Goal: Obtain resource: Download file/media

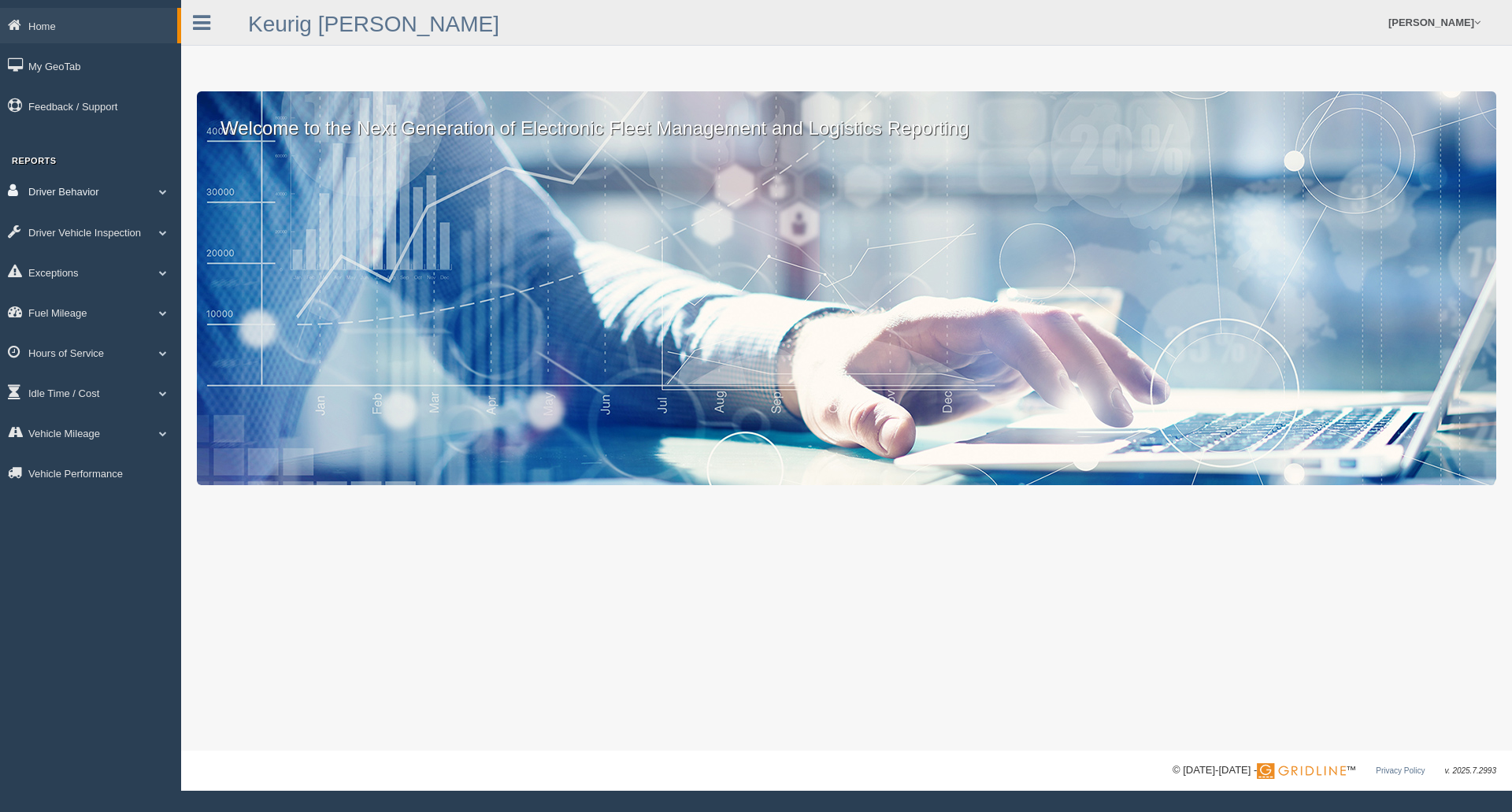
click at [126, 193] on link "Driver Behavior" at bounding box center [91, 191] width 181 height 35
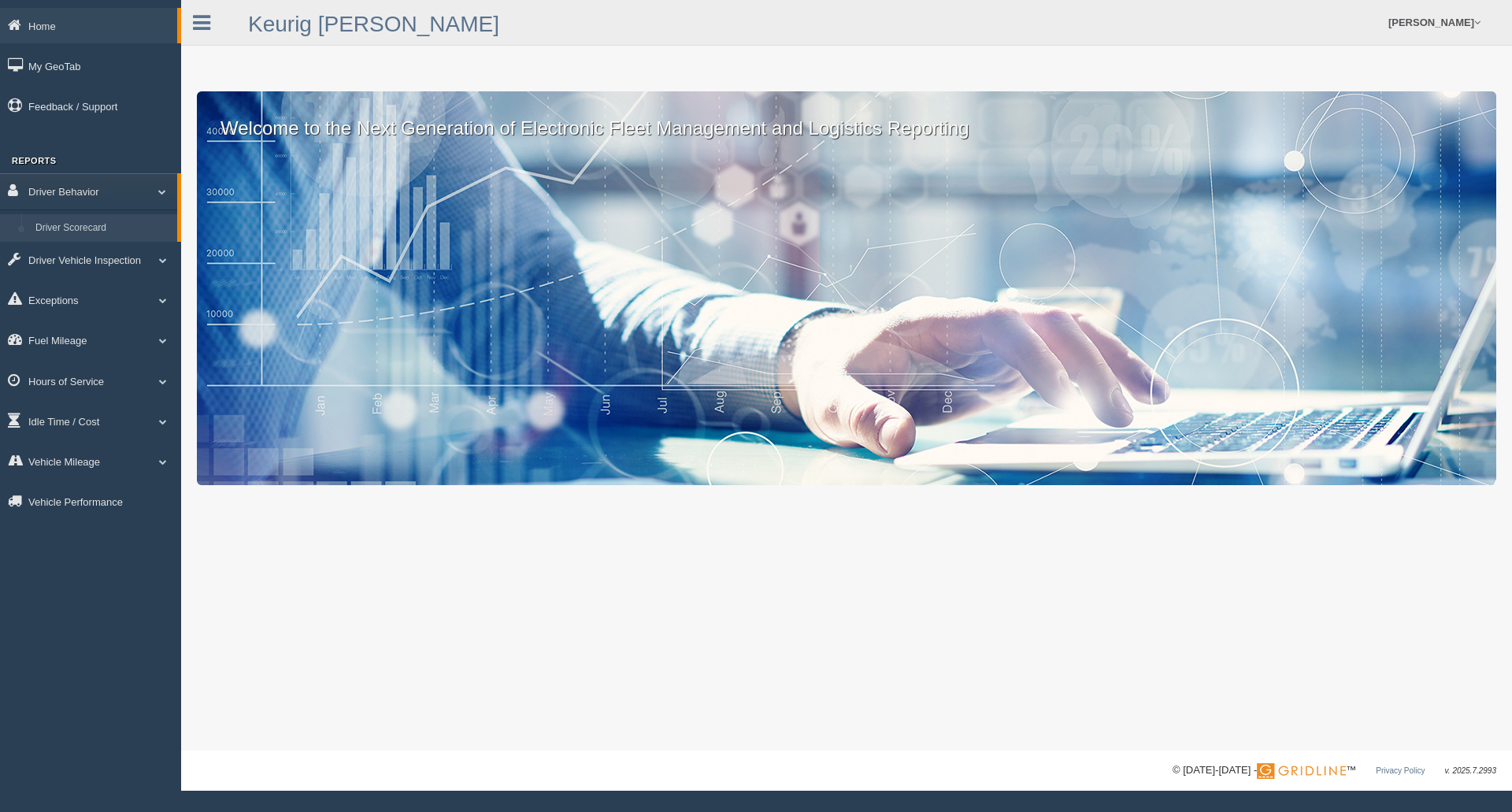
click at [103, 232] on link "Driver Scorecard" at bounding box center [103, 228] width 149 height 28
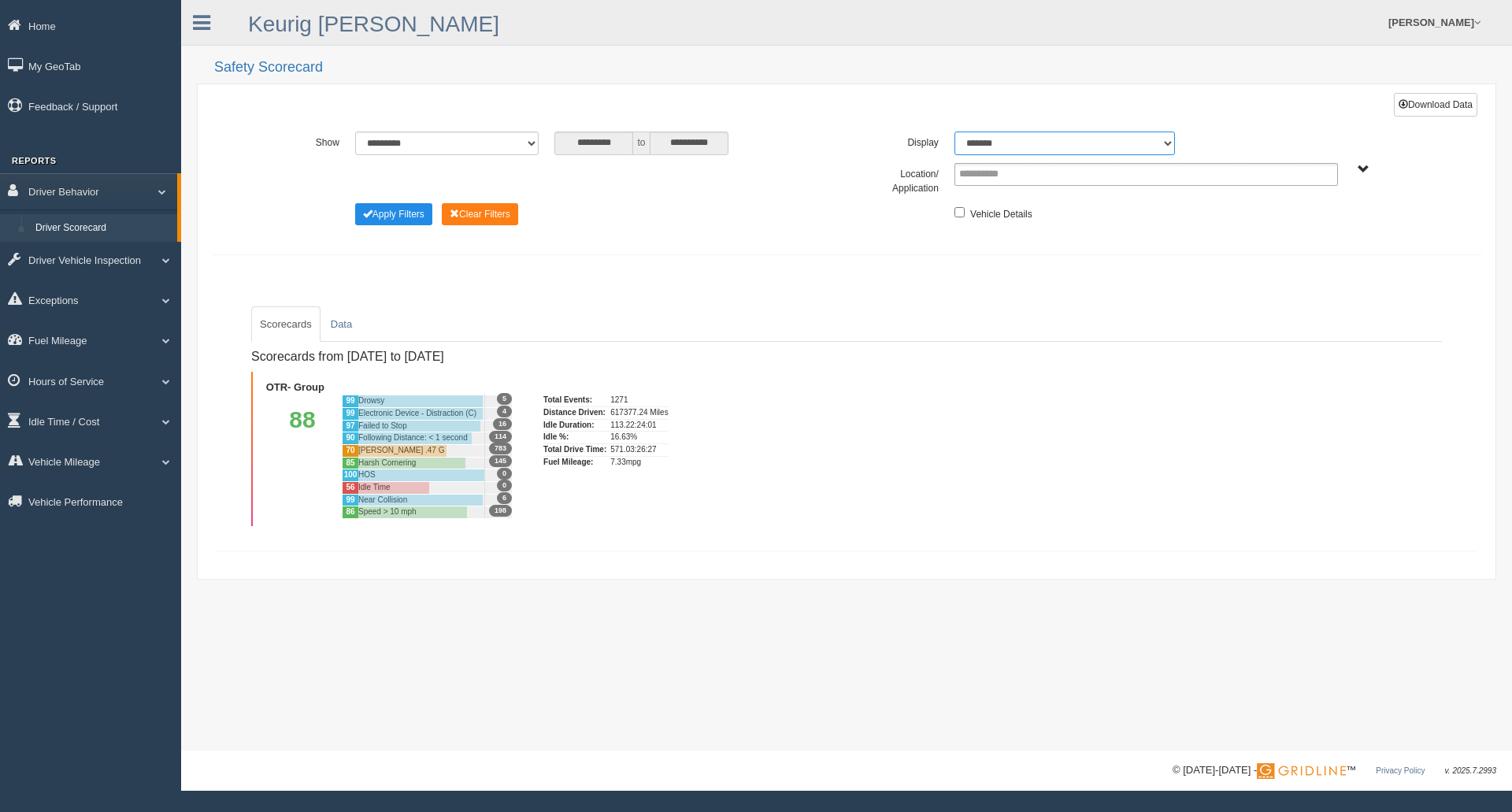
drag, startPoint x: 1168, startPoint y: 144, endPoint x: 1144, endPoint y: 155, distance: 26.4
click at [1168, 144] on select "******* ******" at bounding box center [1065, 144] width 221 height 24
select select "**"
click at [955, 132] on select "******* ******" at bounding box center [1065, 144] width 221 height 24
click at [963, 209] on div "Driver Details" at bounding box center [1146, 213] width 399 height 19
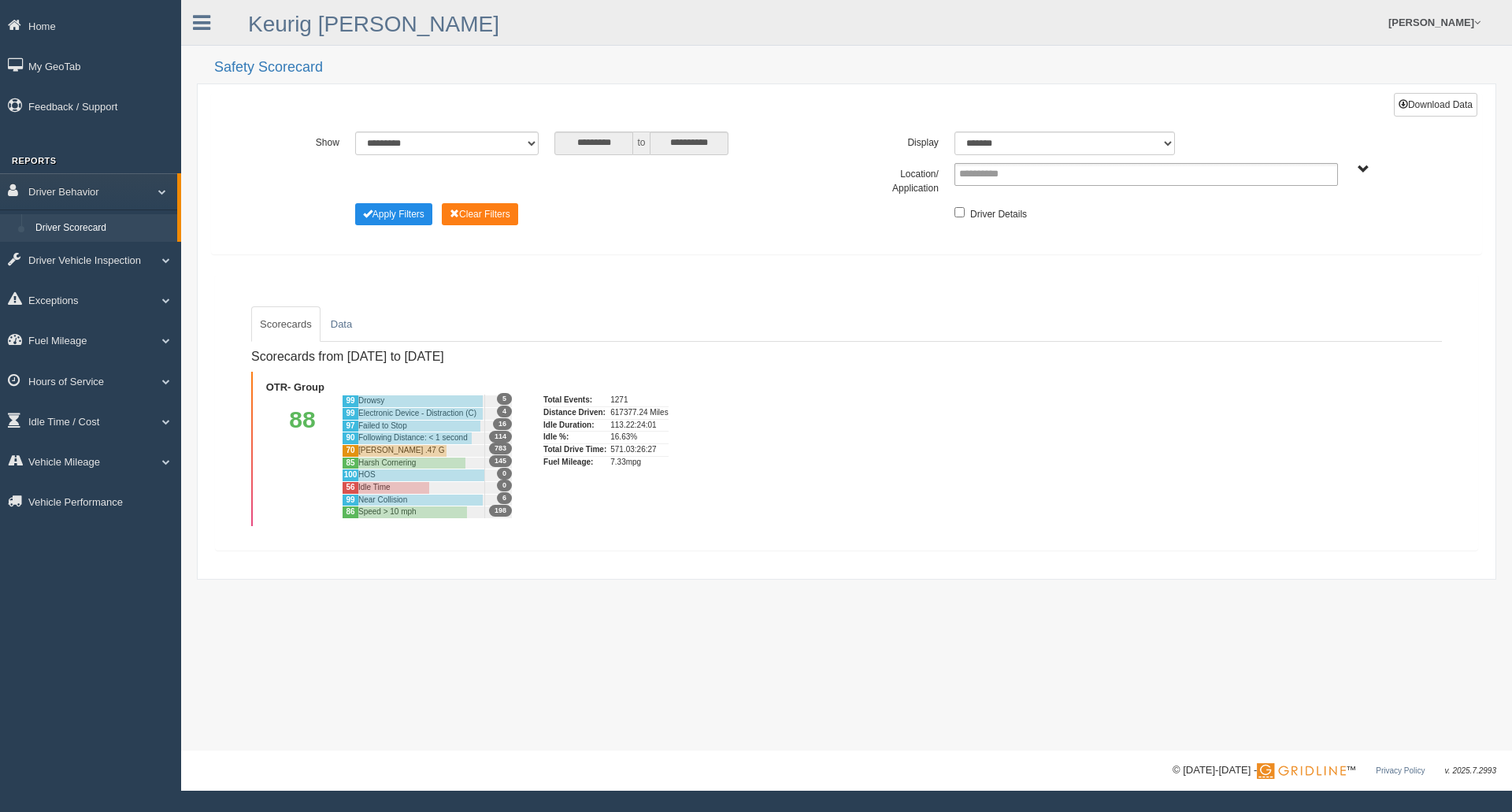
click at [1362, 165] on span "OTR- Group" at bounding box center [1364, 170] width 12 height 12
click at [1305, 222] on button "OTR- Group" at bounding box center [1307, 227] width 71 height 17
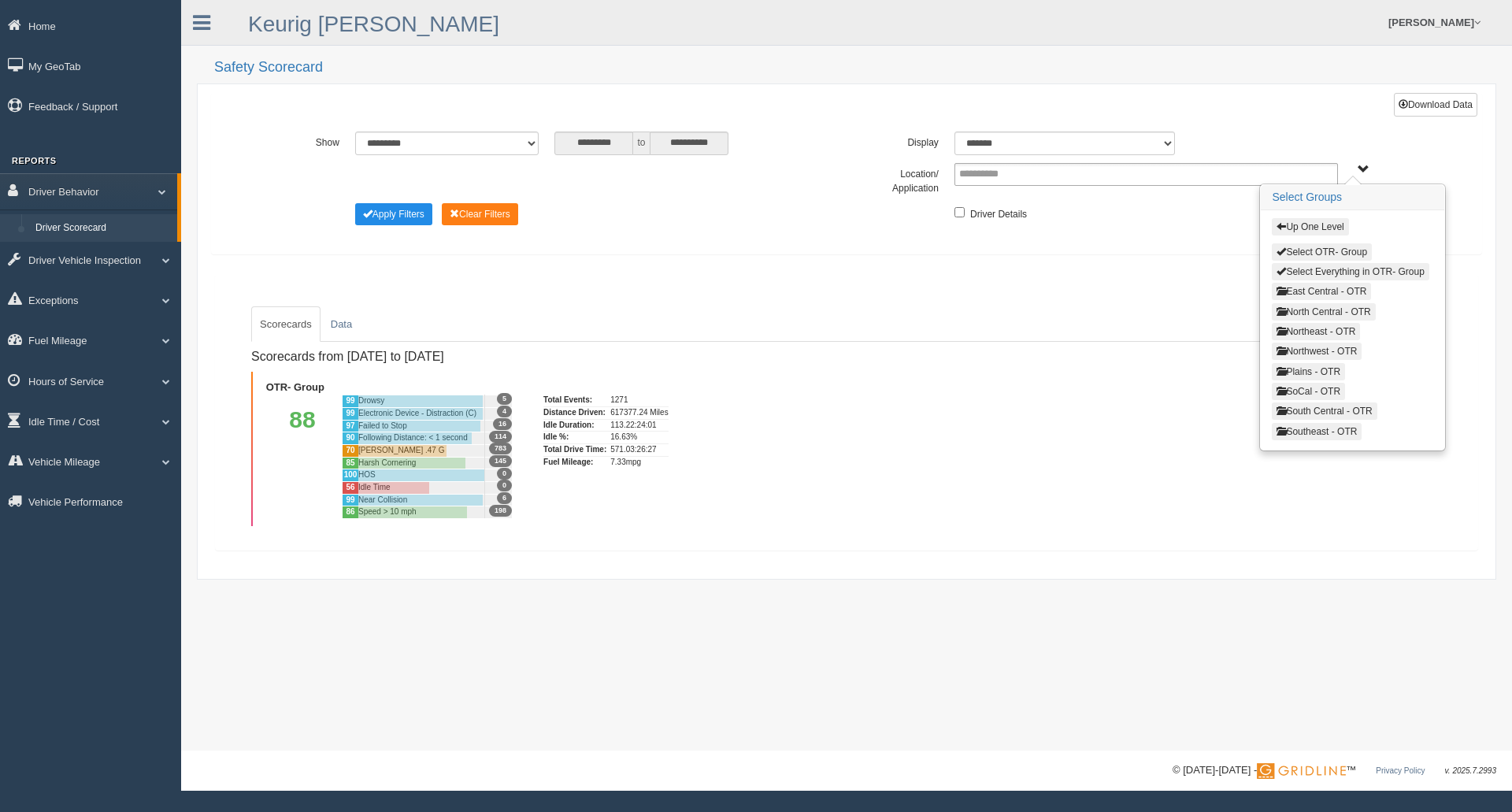
click at [1318, 316] on button "North Central - OTR" at bounding box center [1323, 312] width 103 height 17
drag, startPoint x: 1303, startPoint y: 293, endPoint x: 1313, endPoint y: 321, distance: 29.7
click at [1305, 297] on button "Detroit - OTR" at bounding box center [1304, 291] width 65 height 17
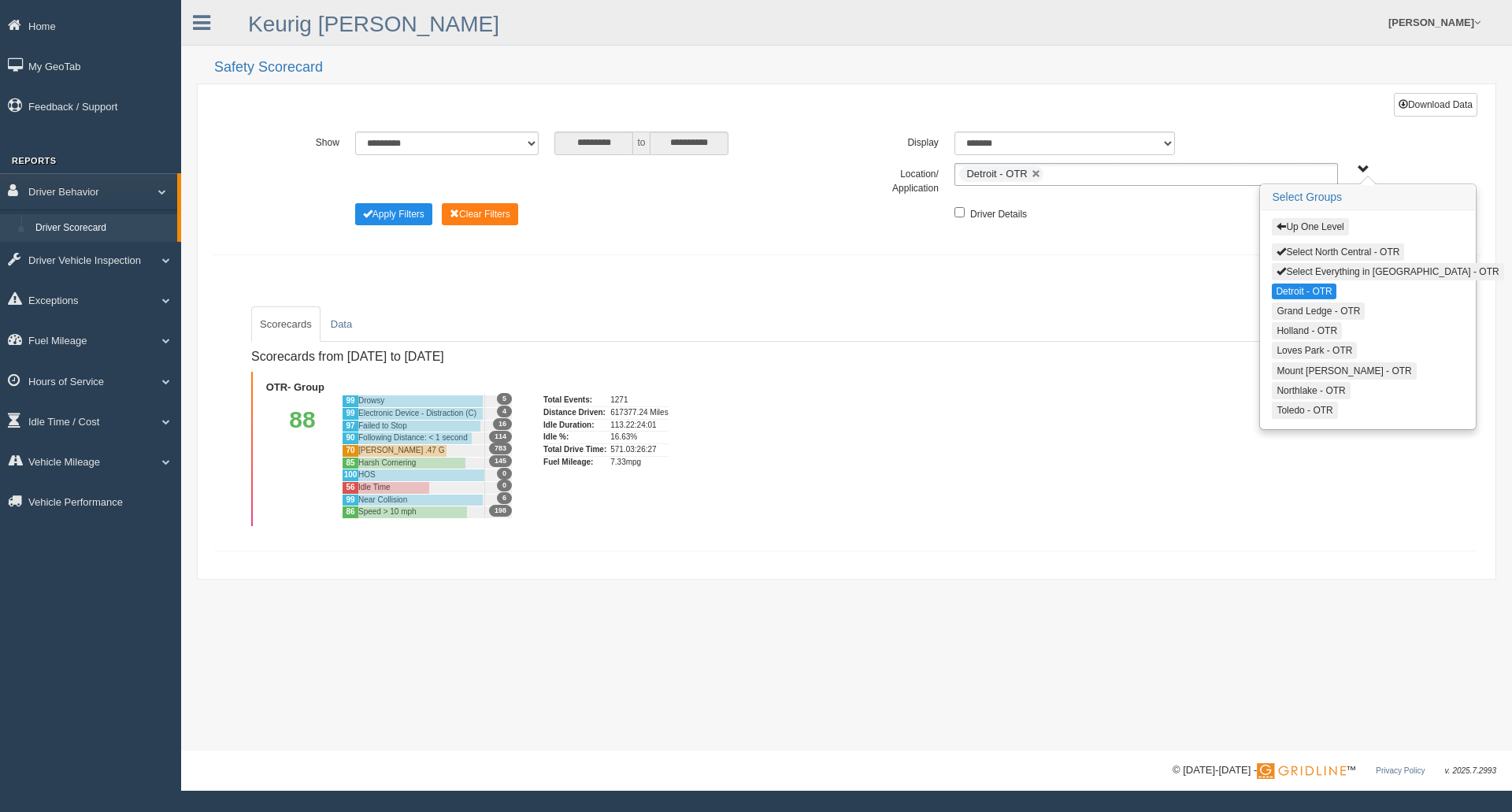
click at [1313, 320] on button "Grand Ledge - OTR" at bounding box center [1318, 311] width 93 height 17
click at [1315, 332] on button "Holland - OTR" at bounding box center [1307, 330] width 70 height 17
drag, startPoint x: 1315, startPoint y: 338, endPoint x: 1316, endPoint y: 370, distance: 32.0
click at [1316, 370] on button "Mount [PERSON_NAME] - OTR" at bounding box center [1344, 369] width 144 height 17
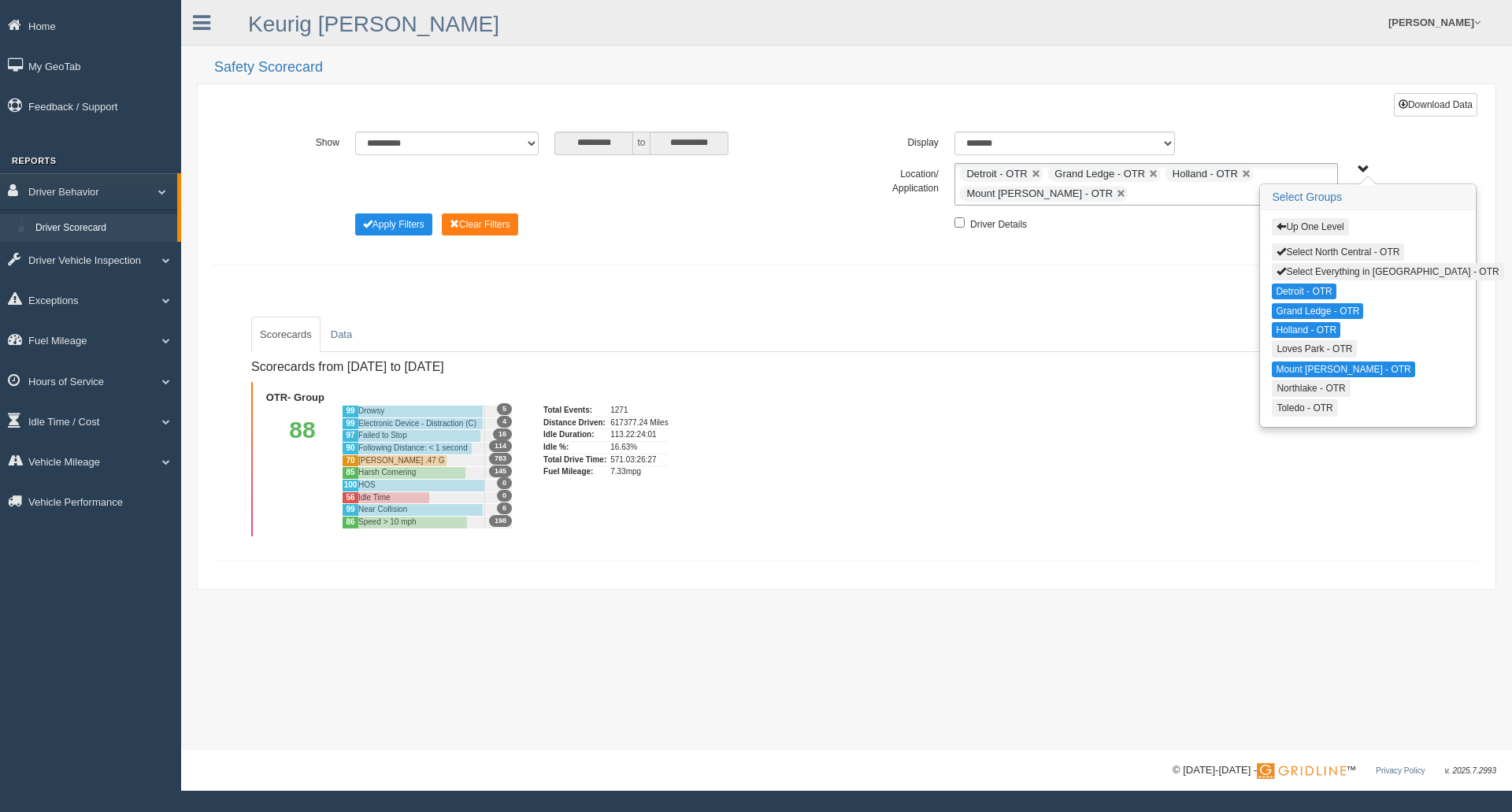
click at [1313, 392] on button "Northlake - OTR" at bounding box center [1310, 388] width 78 height 17
click at [1309, 415] on button "Toledo - OTR" at bounding box center [1304, 407] width 65 height 17
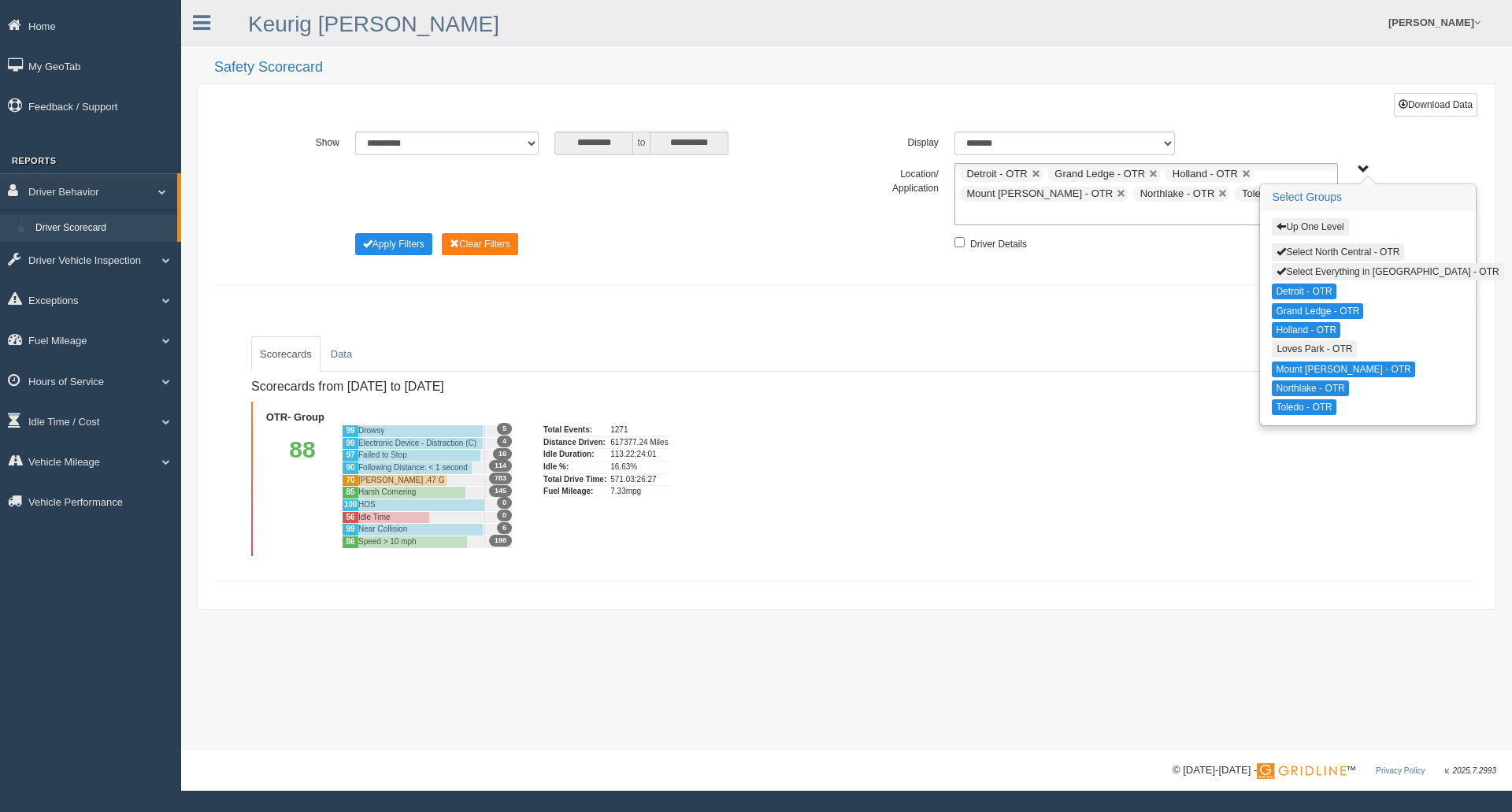
click at [1320, 226] on button "Up One Level" at bounding box center [1309, 227] width 76 height 17
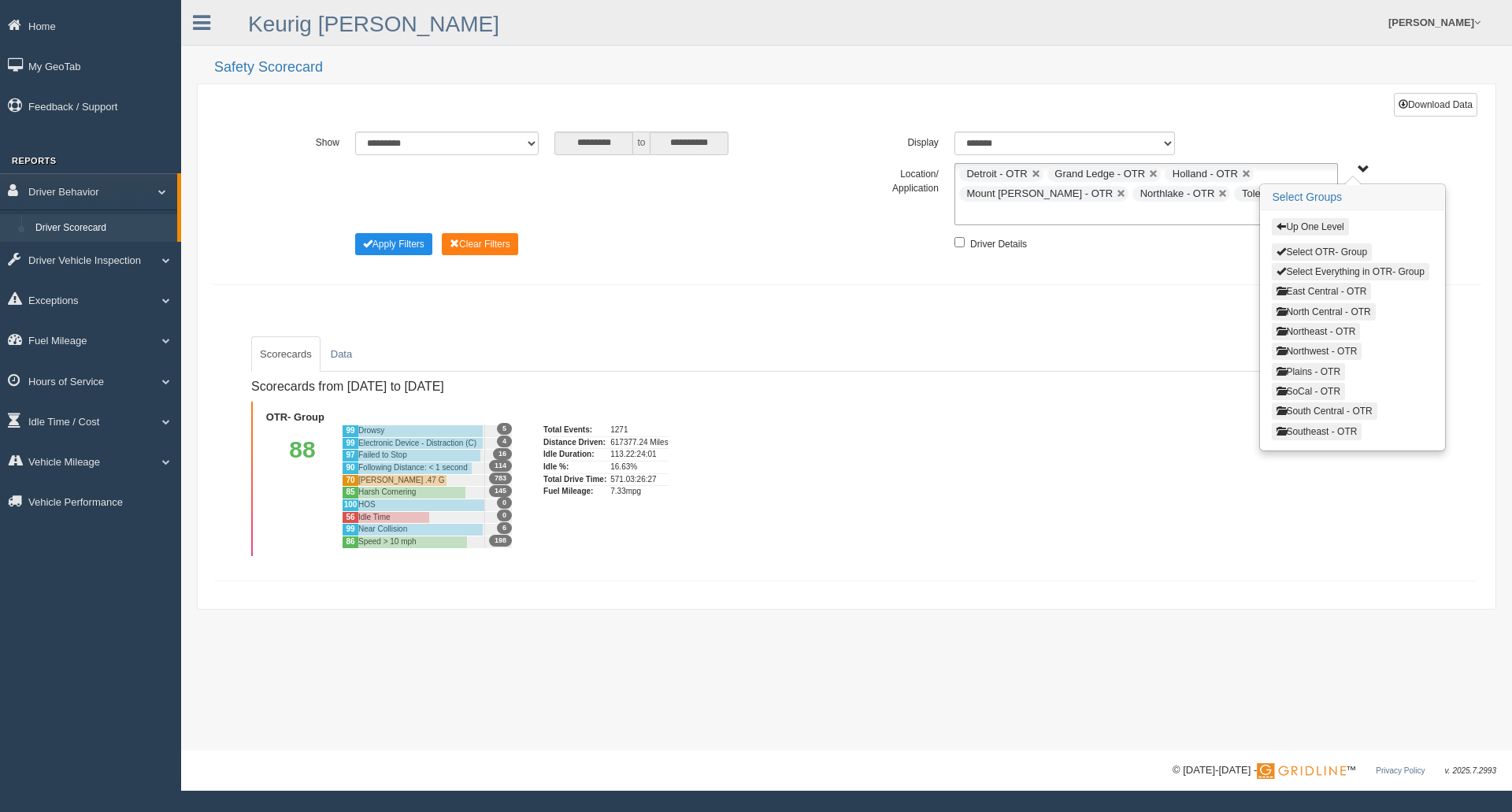
click at [1307, 371] on button "Plains - OTR" at bounding box center [1309, 372] width 74 height 17
click at [1309, 290] on button "Des Moines - OTR" at bounding box center [1315, 291] width 87 height 17
click at [1327, 273] on button "Select Everything in Plains - OTR" at bounding box center [1351, 272] width 159 height 17
click at [1314, 291] on button "Des Moines - OTR" at bounding box center [1315, 291] width 87 height 17
click at [1315, 321] on div "Up One Level Select Plains - OTR Select Everything in Plains - OTR Des Moines -…" at bounding box center [1353, 329] width 185 height 238
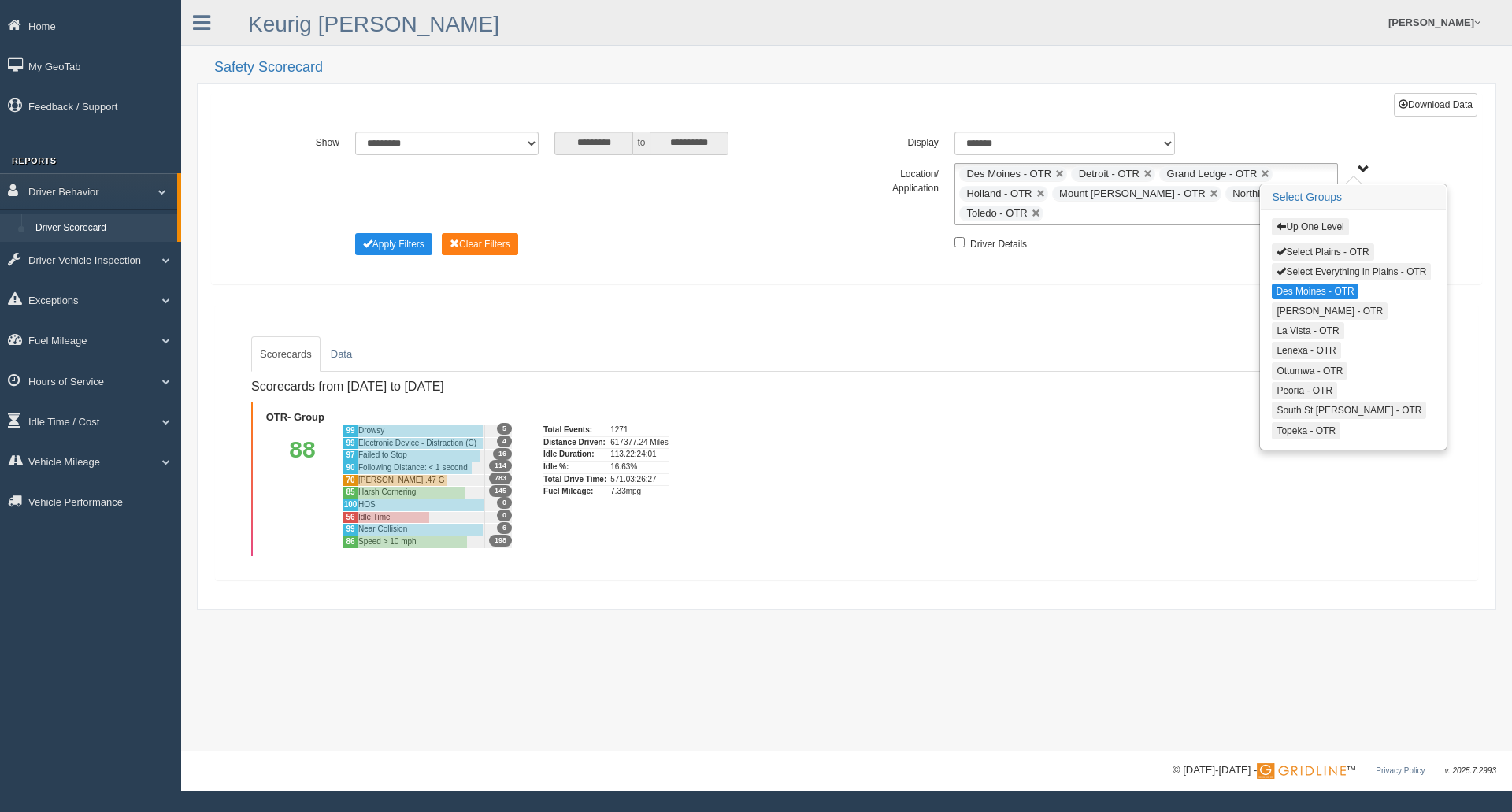
click at [1314, 266] on button "Select Everything in Plains - OTR" at bounding box center [1351, 272] width 159 height 17
click at [1338, 270] on button "Select Everything in Plains - OTR" at bounding box center [1351, 272] width 159 height 17
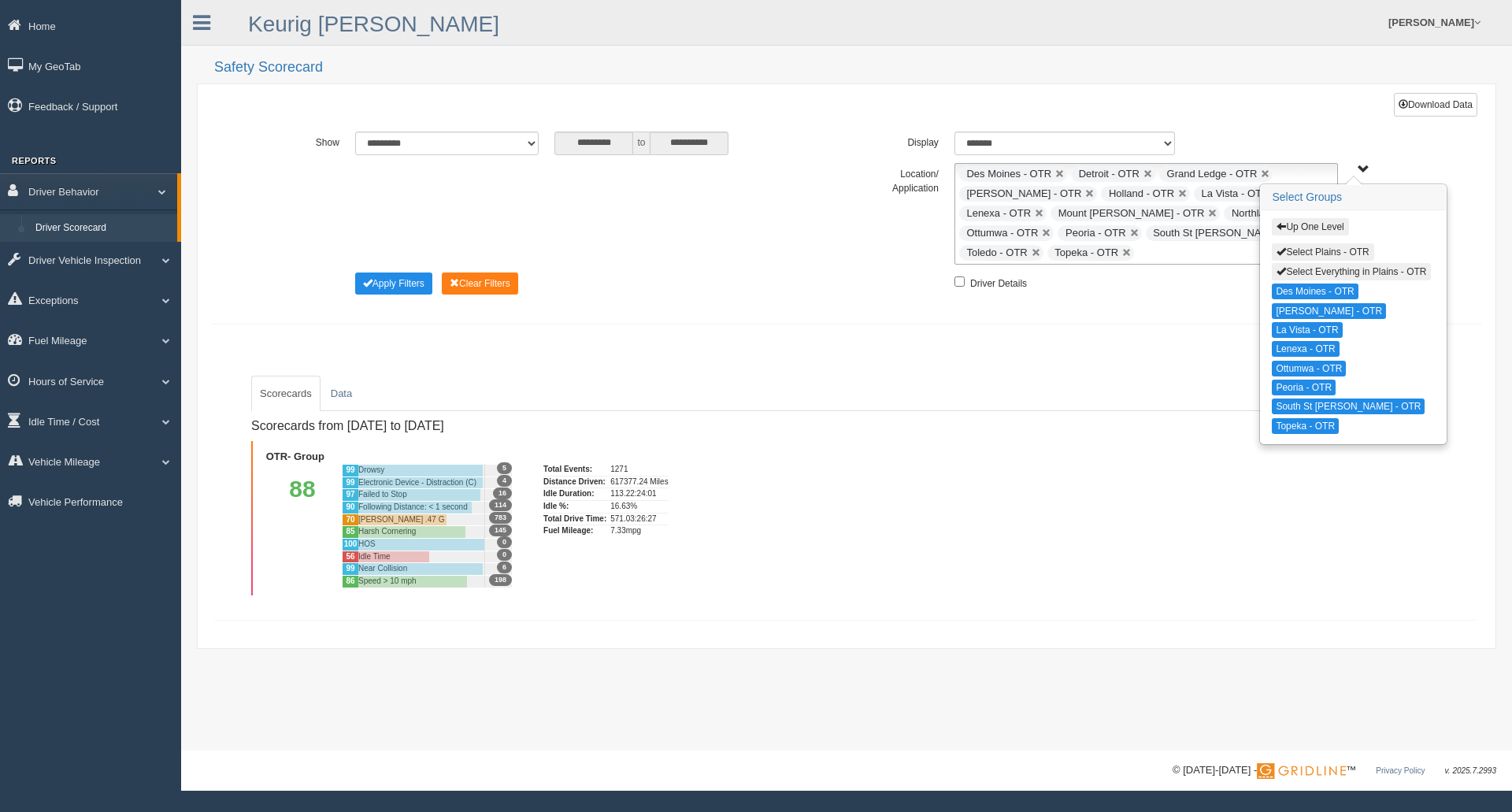
drag, startPoint x: 1090, startPoint y: 342, endPoint x: 1037, endPoint y: 315, distance: 59.5
click at [1089, 342] on div "**********" at bounding box center [846, 367] width 1299 height 566
click at [540, 304] on div "**********" at bounding box center [847, 215] width 1246 height 191
click at [397, 282] on button "Apply Filters" at bounding box center [394, 284] width 77 height 22
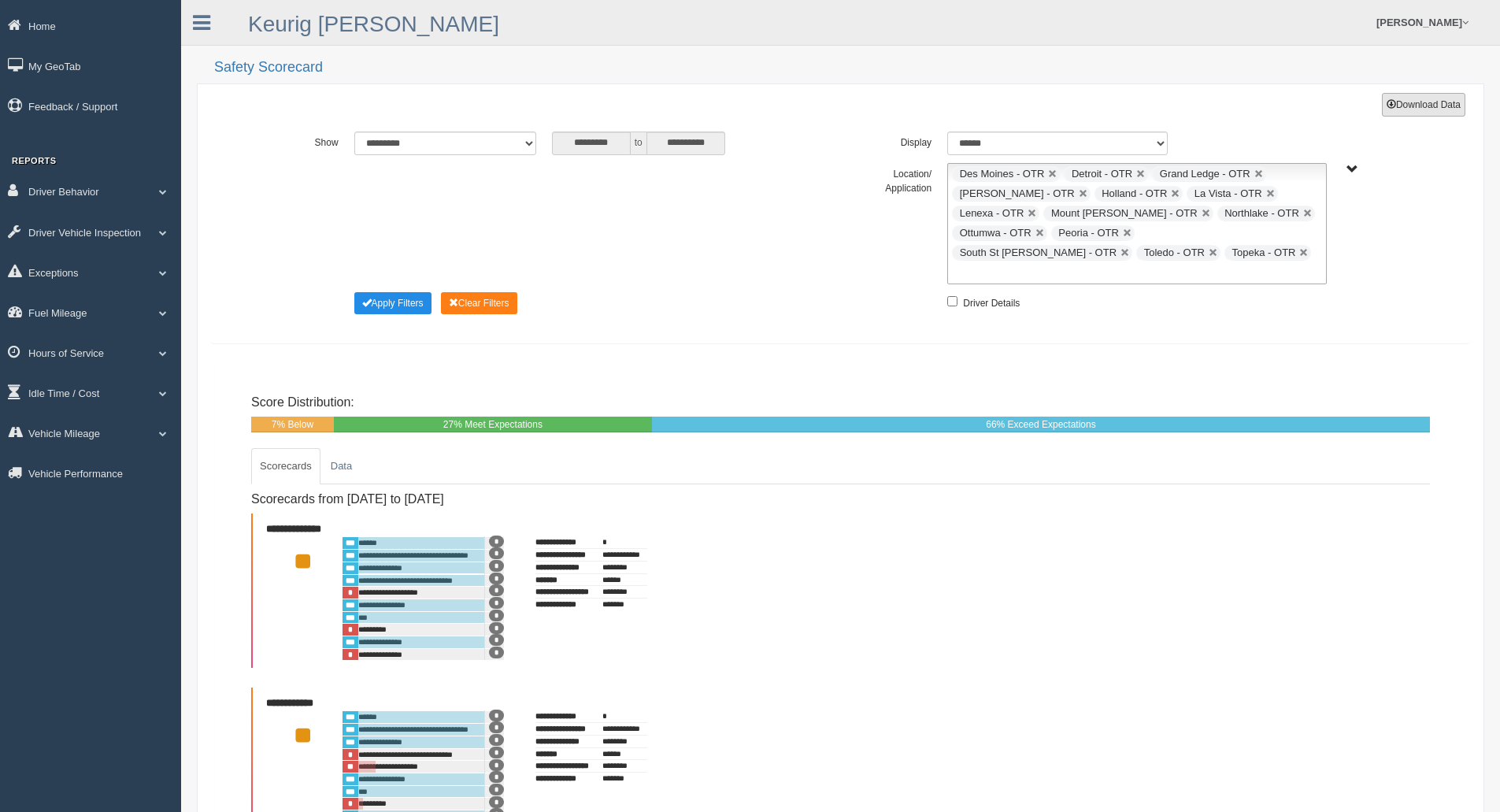
click at [1403, 111] on button "Download Data" at bounding box center [1424, 105] width 84 height 24
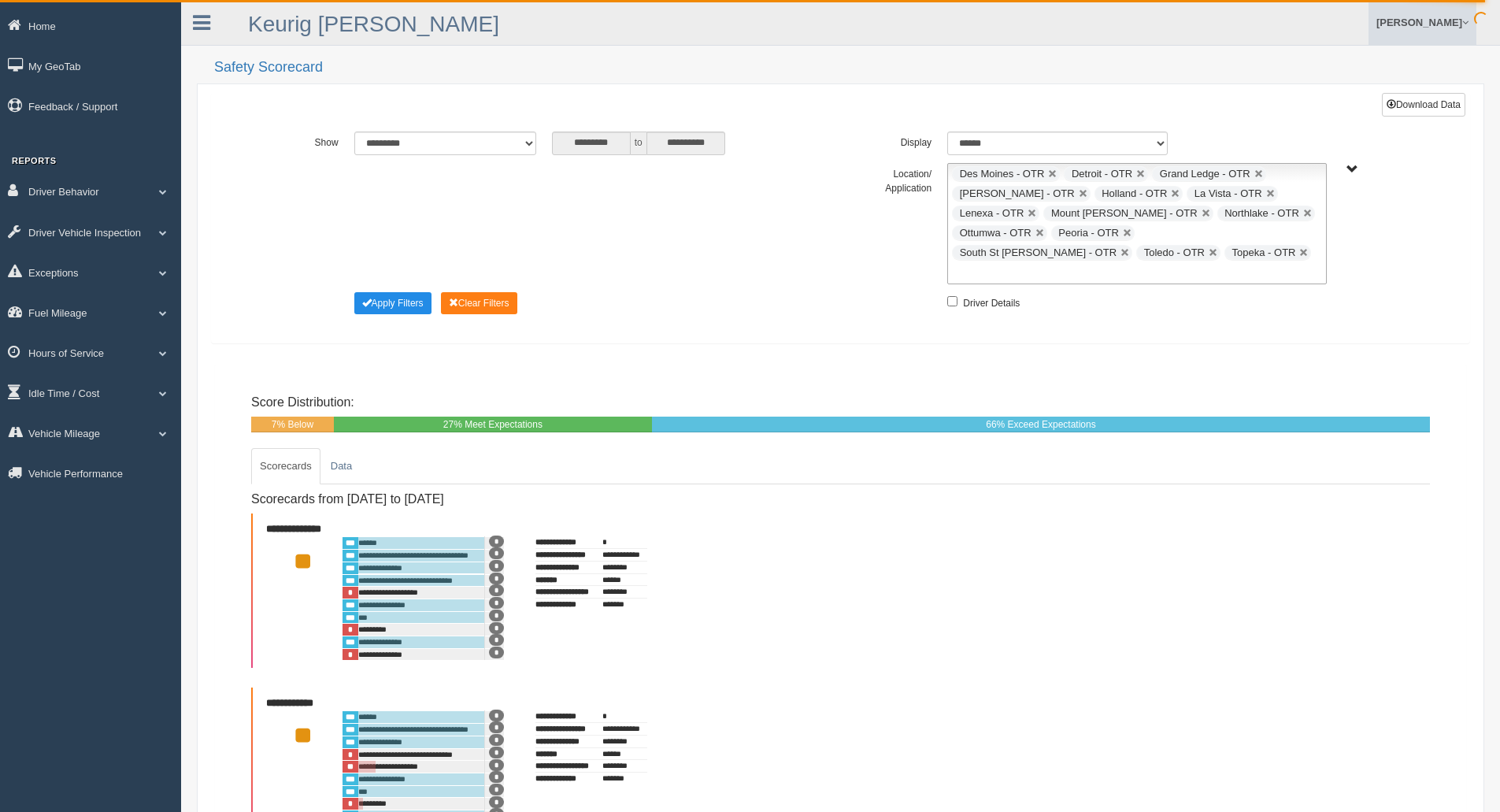
click at [611, 253] on div "**********" at bounding box center [840, 224] width 1187 height 121
